Goal: Task Accomplishment & Management: Use online tool/utility

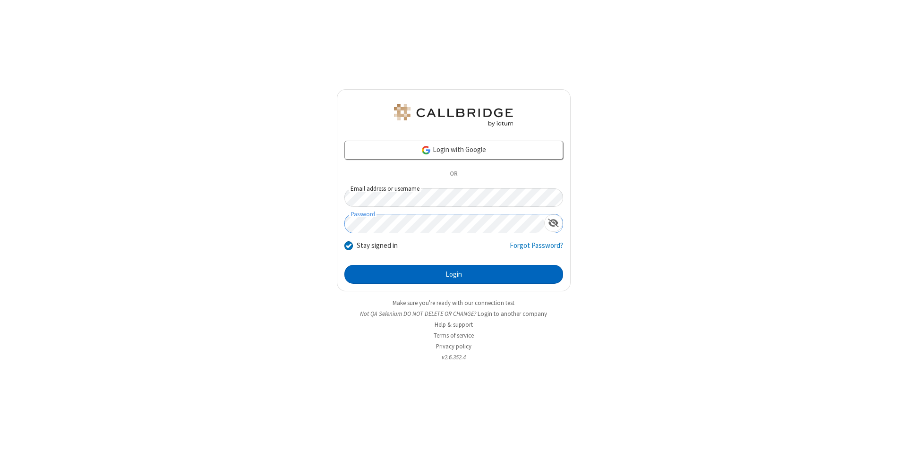
click at [454, 275] on button "Login" at bounding box center [454, 274] width 219 height 19
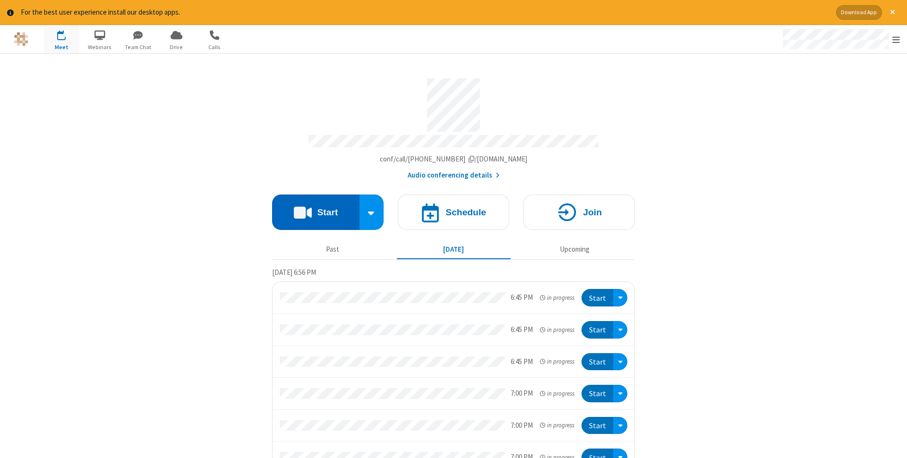
click at [316, 209] on button "Start" at bounding box center [315, 212] width 87 height 35
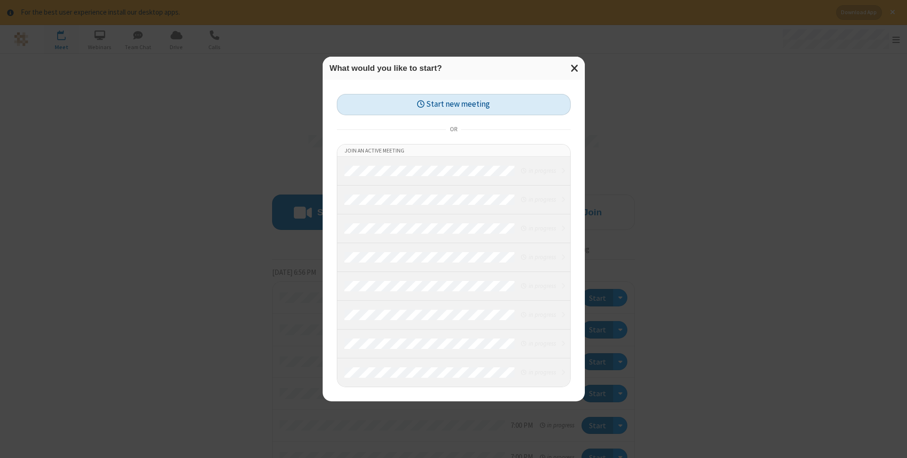
click at [454, 104] on button "Start new meeting" at bounding box center [454, 104] width 234 height 21
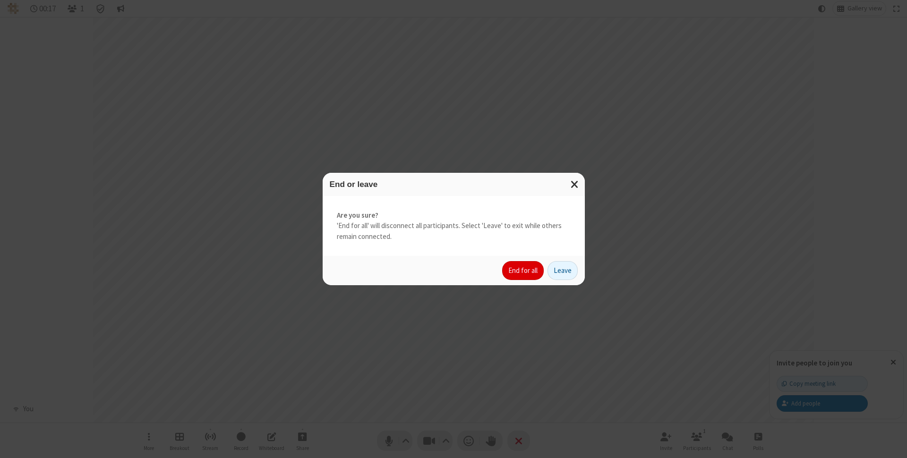
click at [524, 271] on button "End for all" at bounding box center [523, 270] width 42 height 19
